Goal: Use online tool/utility

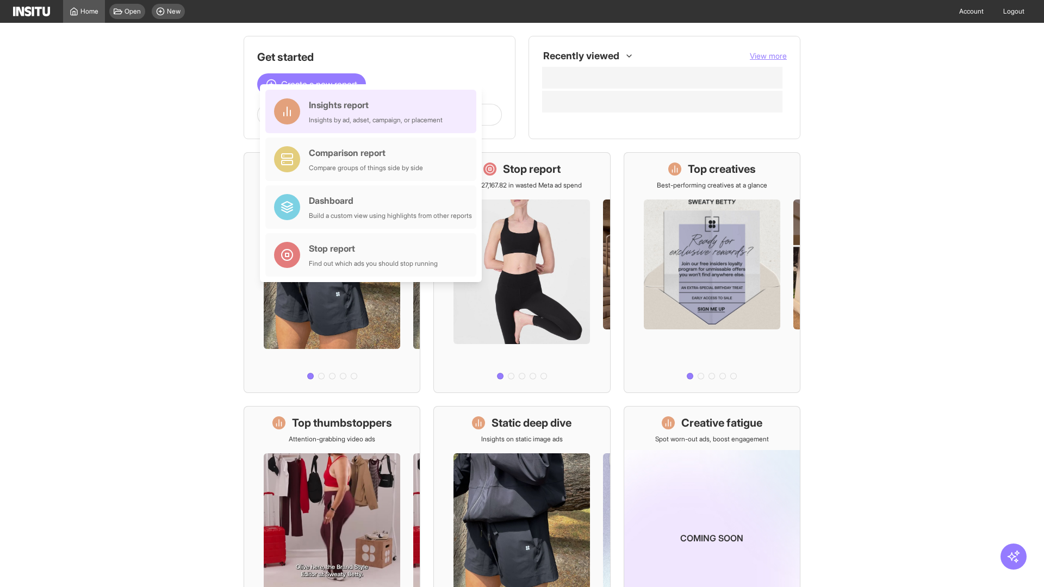
click at [373, 111] on div "Insights report Insights by ad, adset, campaign, or placement" at bounding box center [376, 111] width 134 height 26
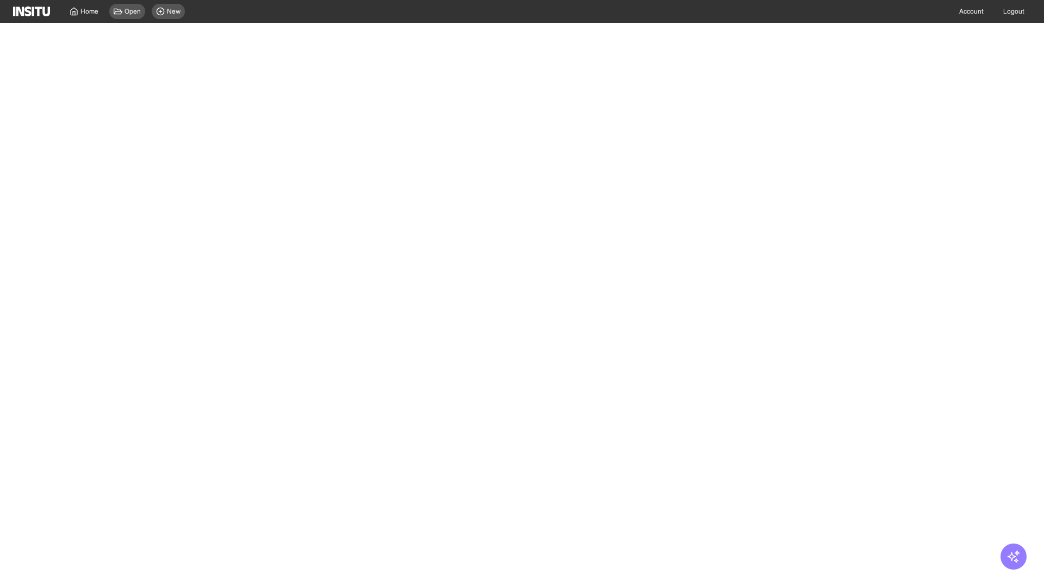
select select "**"
